Goal: Transaction & Acquisition: Purchase product/service

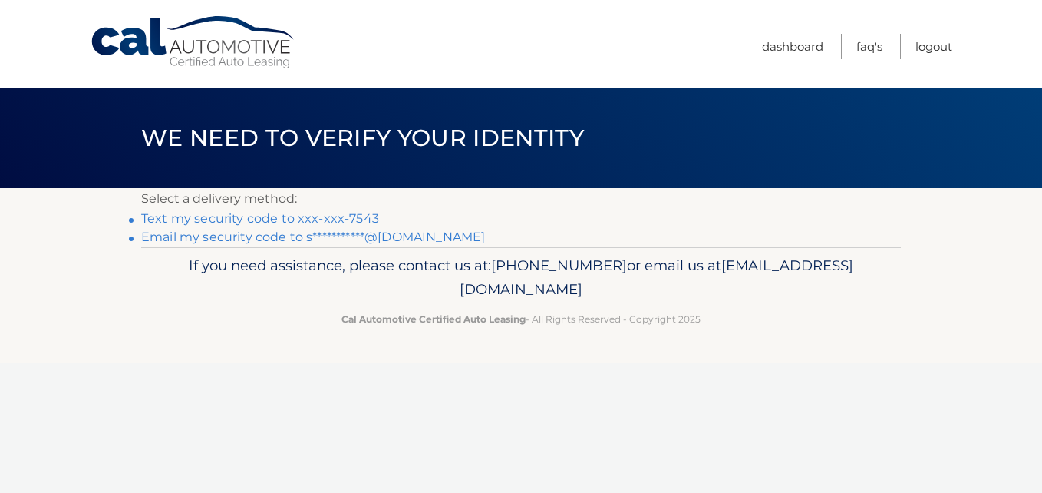
click at [346, 215] on link "Text my security code to xxx-xxx-7543" at bounding box center [260, 218] width 238 height 15
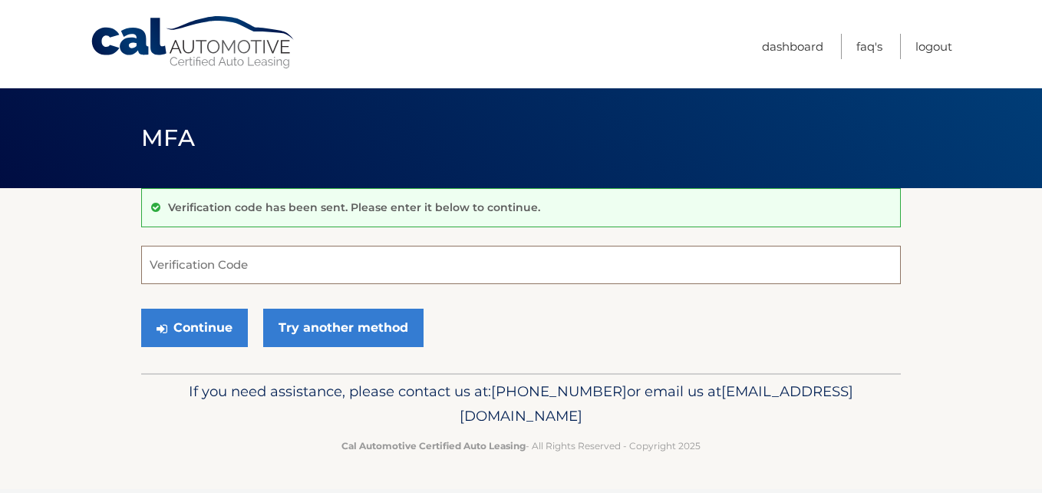
click at [352, 266] on input "Verification Code" at bounding box center [521, 265] width 760 height 38
click at [351, 262] on input "Verification Code" at bounding box center [521, 265] width 760 height 38
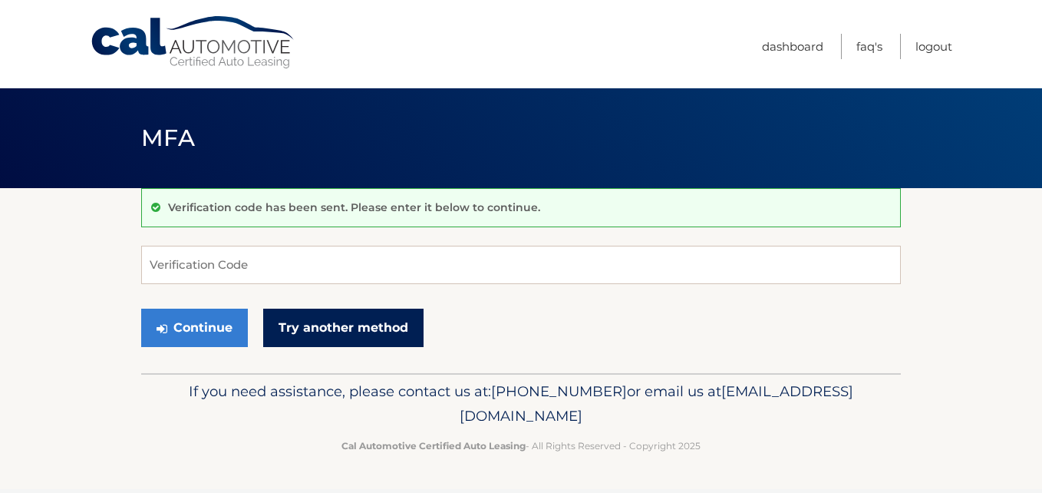
click at [320, 327] on link "Try another method" at bounding box center [343, 328] width 160 height 38
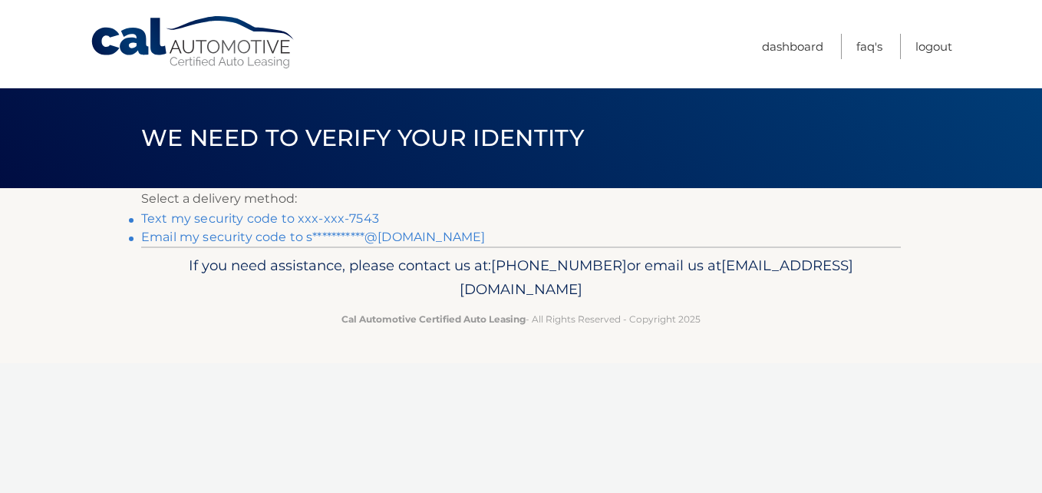
click at [252, 238] on link "**********" at bounding box center [313, 236] width 344 height 15
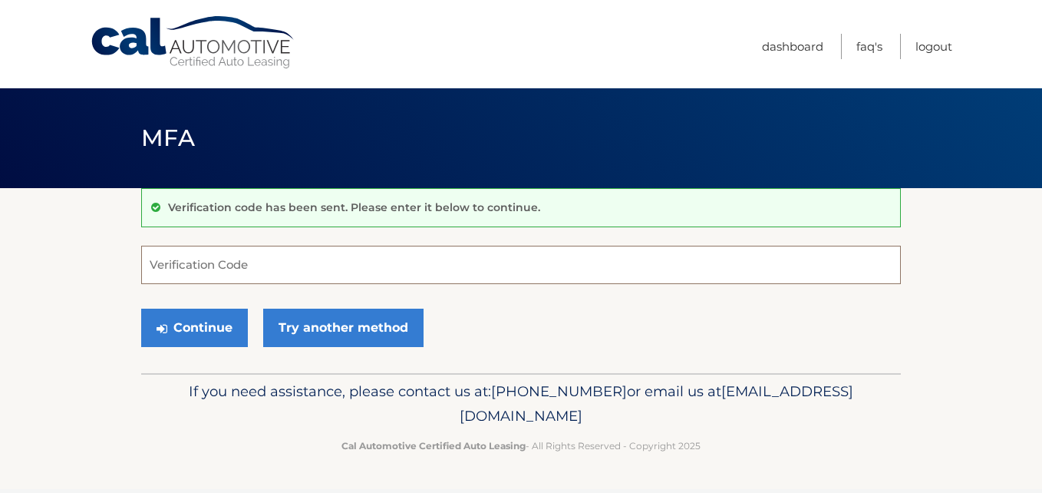
click at [249, 262] on input "Verification Code" at bounding box center [521, 265] width 760 height 38
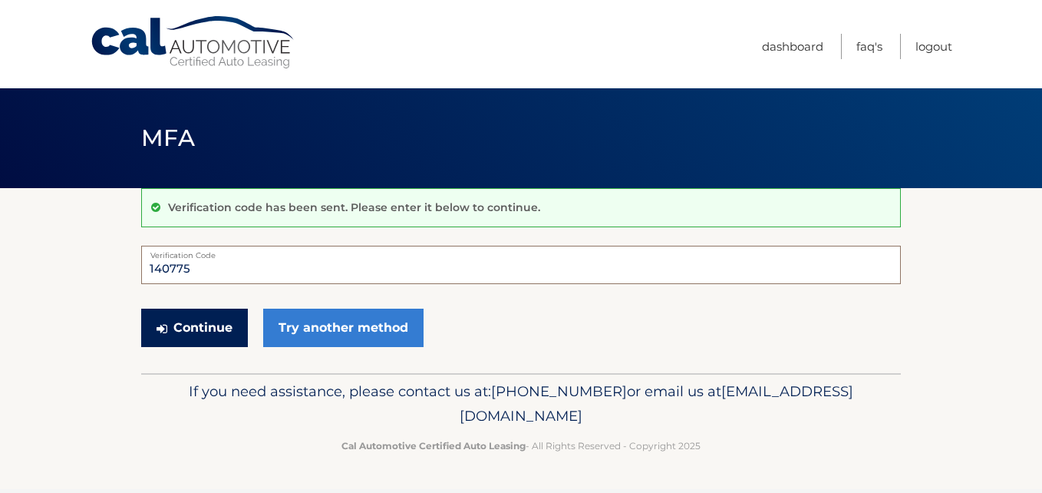
type input "140775"
click at [198, 325] on button "Continue" at bounding box center [194, 328] width 107 height 38
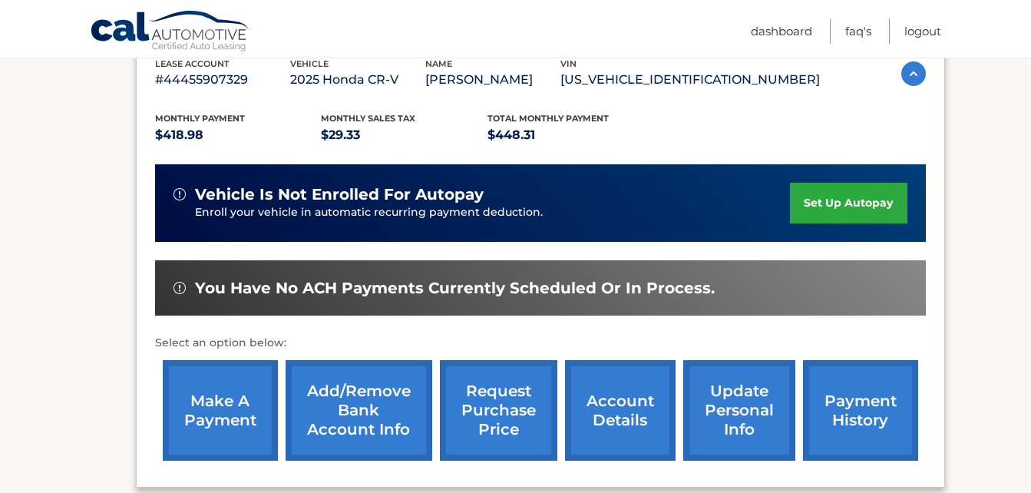
scroll to position [307, 0]
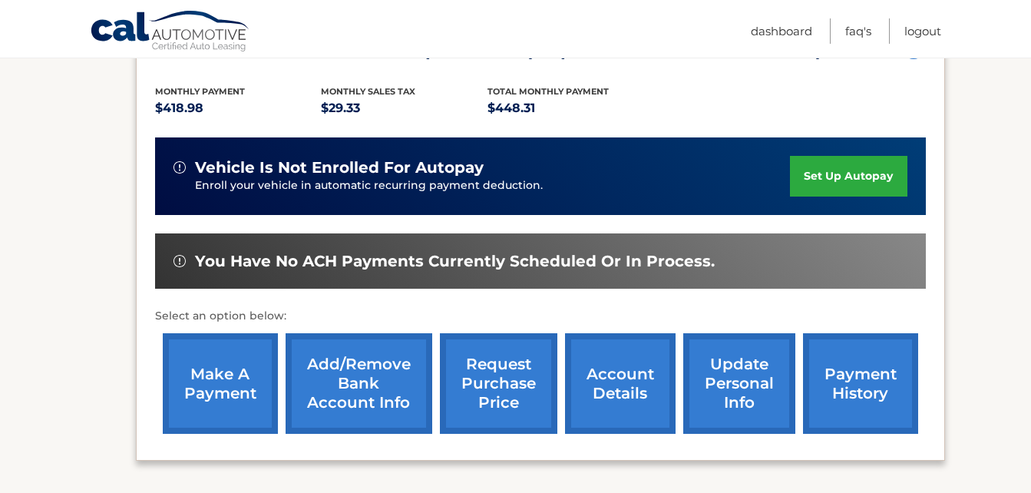
click at [234, 374] on link "make a payment" at bounding box center [220, 383] width 115 height 101
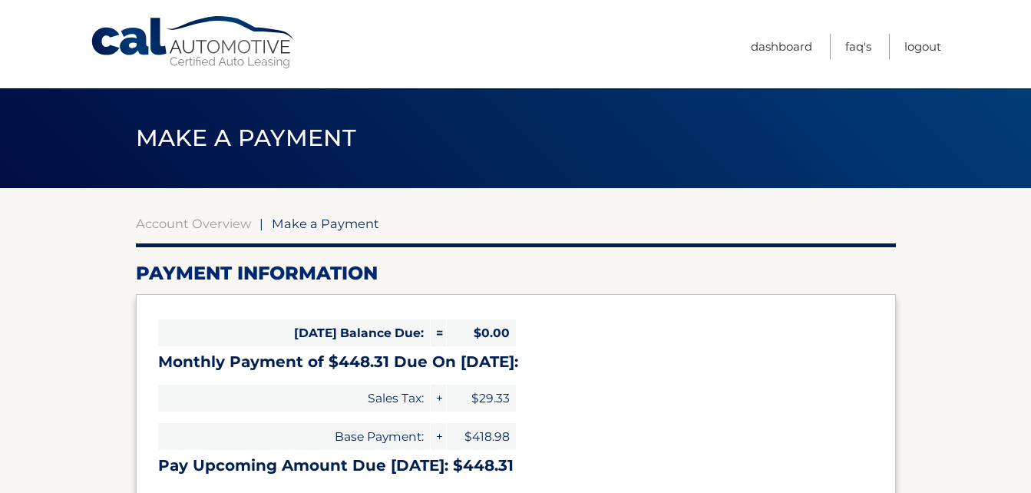
select select "MjJmNjMwNzktODk4MC00YjU2LWI1MTItZDUwMmE0NTgwNDM0"
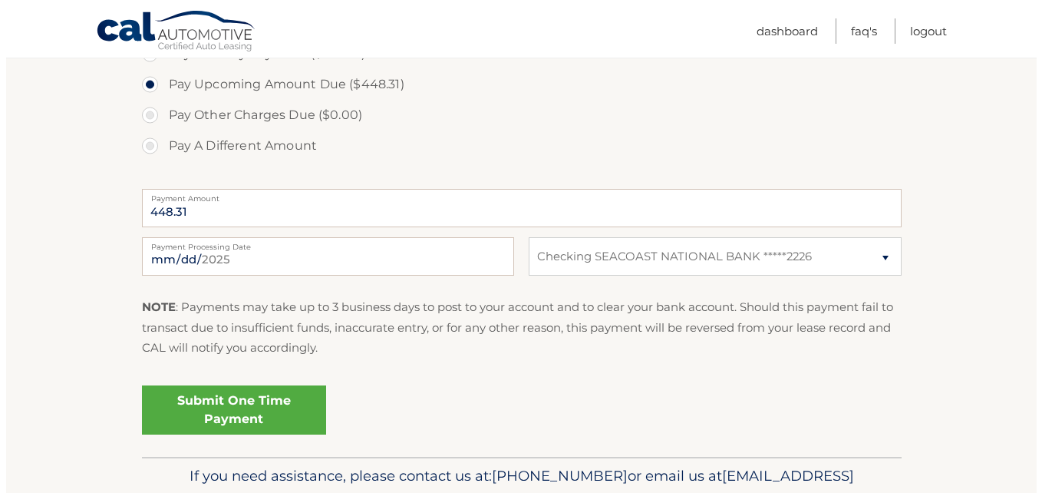
scroll to position [537, 0]
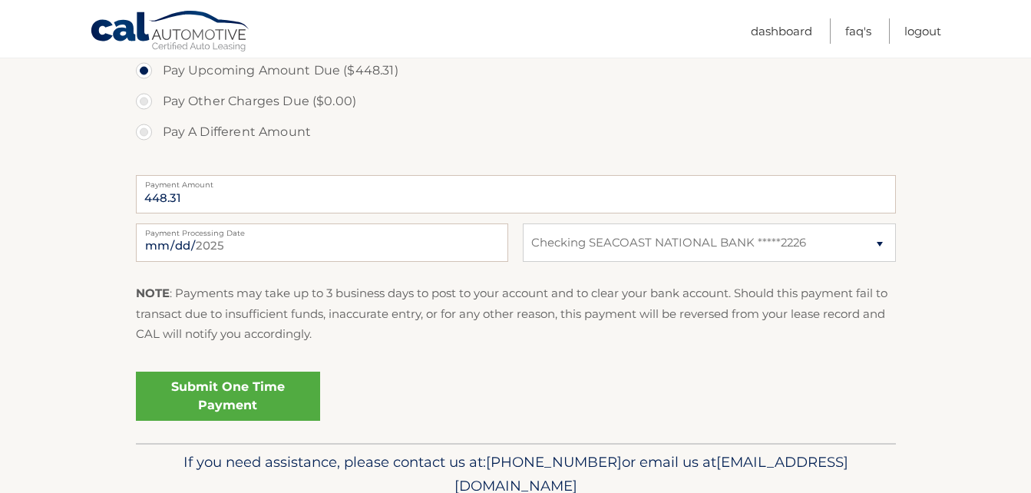
click at [258, 389] on link "Submit One Time Payment" at bounding box center [228, 395] width 184 height 49
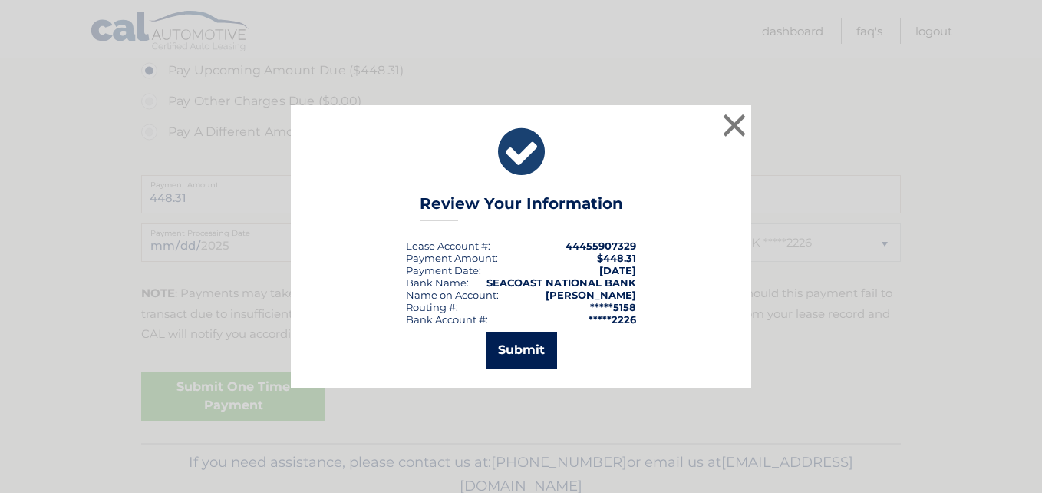
click at [532, 349] on button "Submit" at bounding box center [521, 350] width 71 height 37
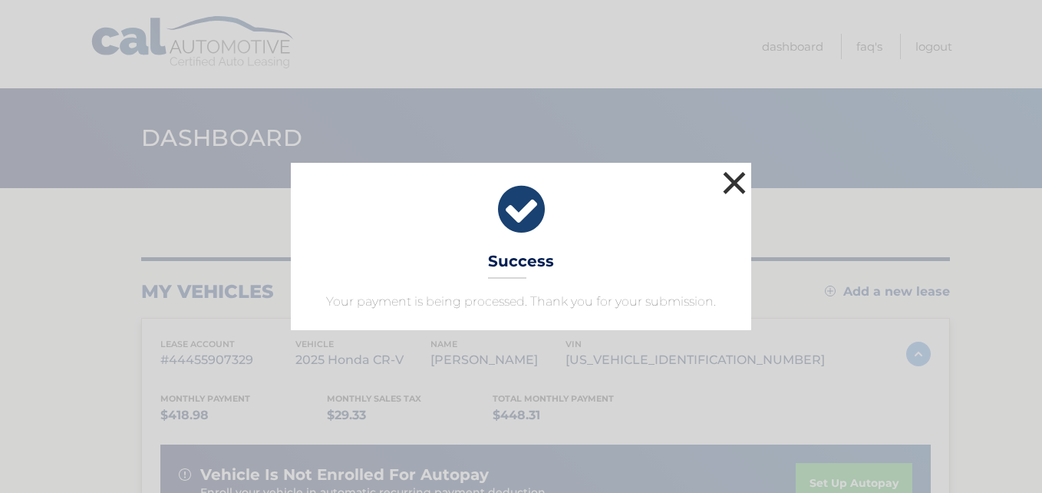
click at [733, 185] on button "×" at bounding box center [734, 182] width 31 height 31
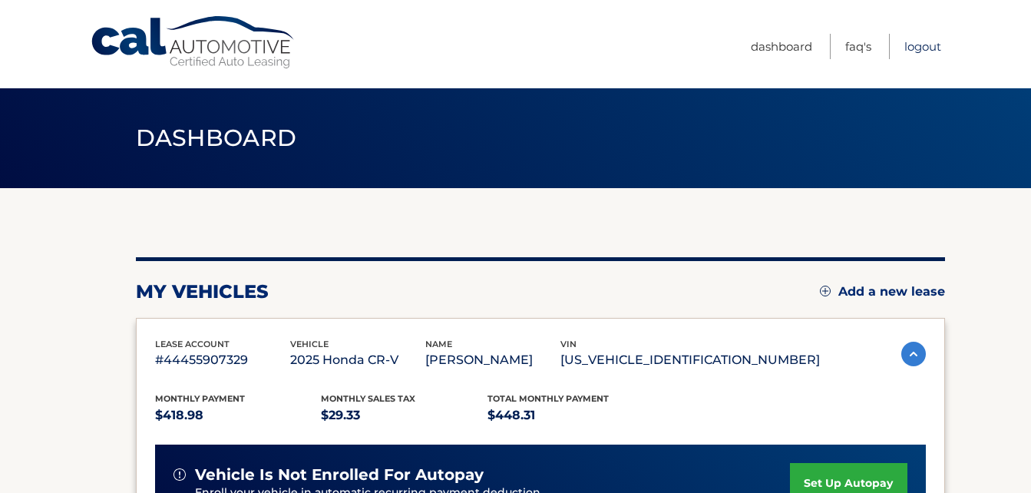
click at [921, 46] on link "Logout" at bounding box center [922, 46] width 37 height 25
